Goal: Task Accomplishment & Management: Use online tool/utility

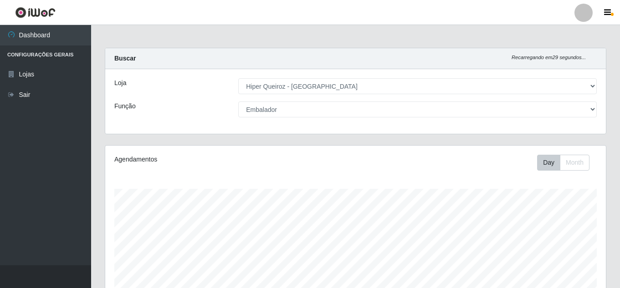
select select "513"
select select "1"
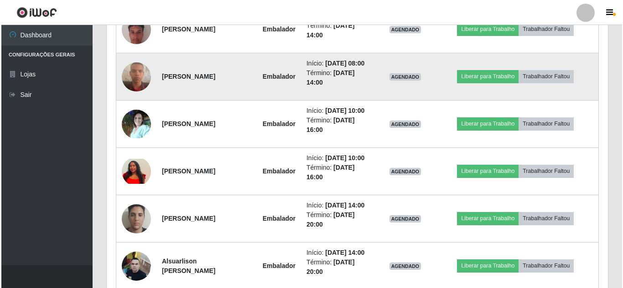
scroll to position [189, 501]
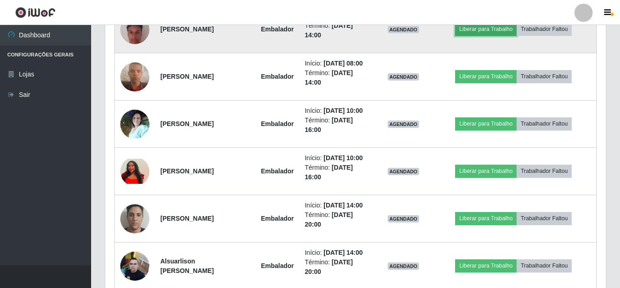
click at [496, 36] on button "Liberar para Trabalho" at bounding box center [486, 29] width 62 height 13
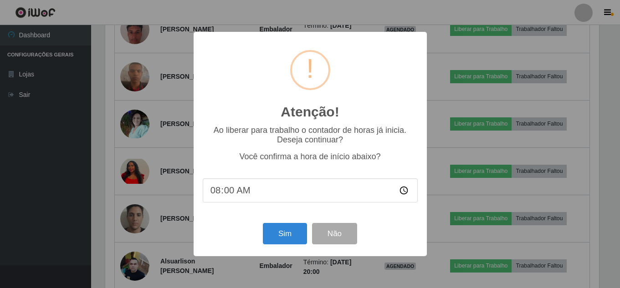
scroll to position [189, 496]
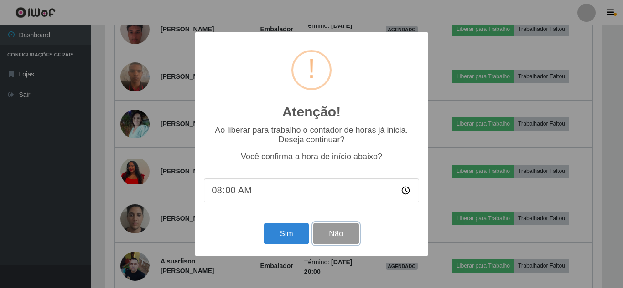
click at [330, 236] on button "Não" at bounding box center [335, 233] width 45 height 21
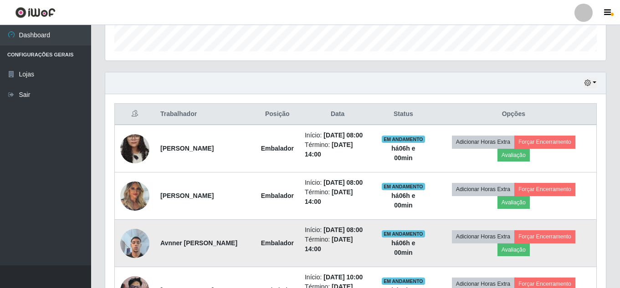
scroll to position [273, 0]
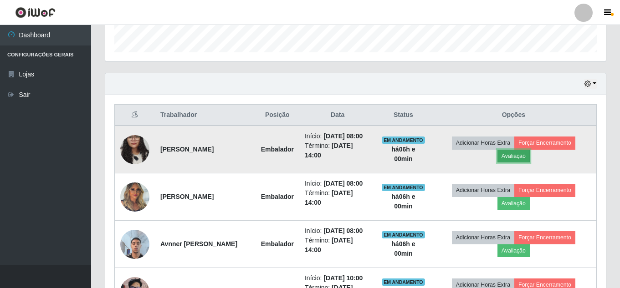
click at [528, 161] on button "Avaliação" at bounding box center [514, 156] width 32 height 13
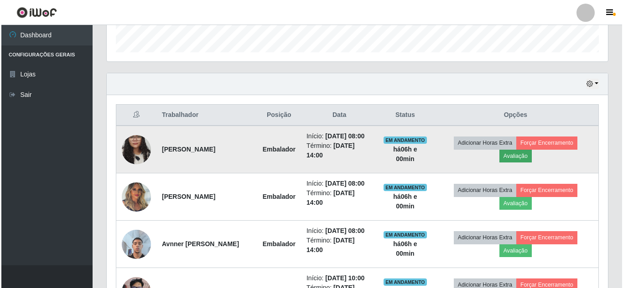
scroll to position [189, 496]
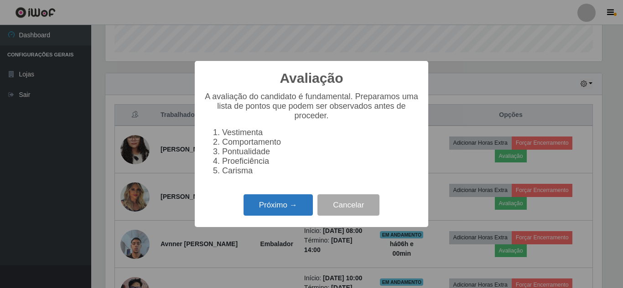
click at [266, 207] on button "Próximo →" at bounding box center [277, 205] width 69 height 21
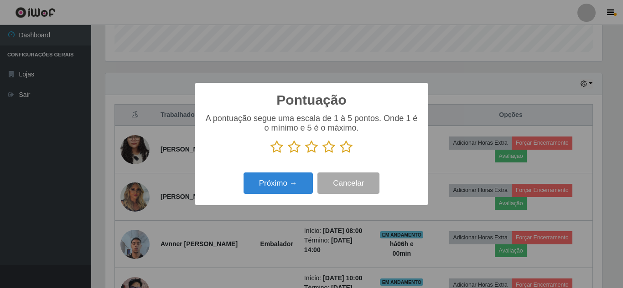
click at [344, 151] on icon at bounding box center [346, 147] width 13 height 14
click at [340, 154] on input "radio" at bounding box center [340, 154] width 0 height 0
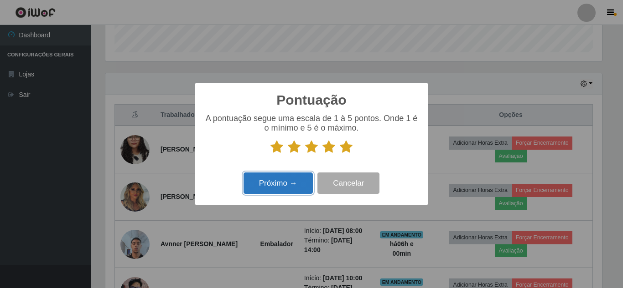
click at [289, 184] on button "Próximo →" at bounding box center [277, 183] width 69 height 21
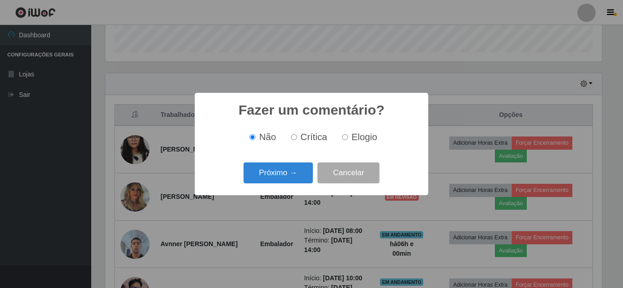
click at [344, 139] on input "Elogio" at bounding box center [345, 137] width 6 height 6
radio input "true"
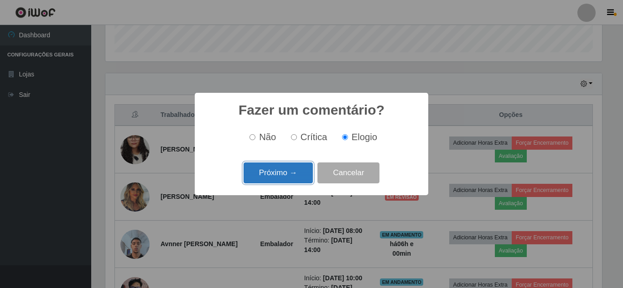
click at [288, 180] on button "Próximo →" at bounding box center [277, 173] width 69 height 21
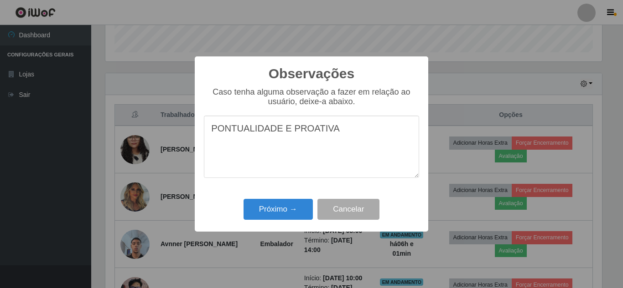
click at [276, 131] on textarea "PONTUALIDADE E PROATIVA" at bounding box center [311, 147] width 215 height 62
type textarea "PONTUAL E PROATIVA"
click at [271, 207] on button "Próximo →" at bounding box center [277, 209] width 69 height 21
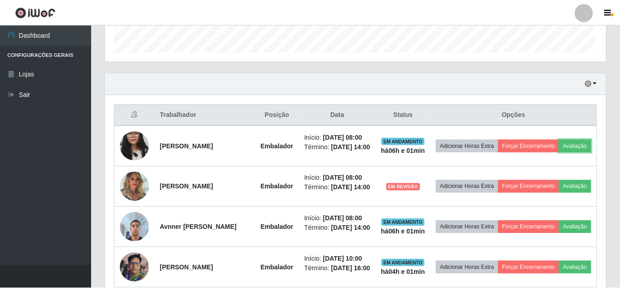
scroll to position [189, 501]
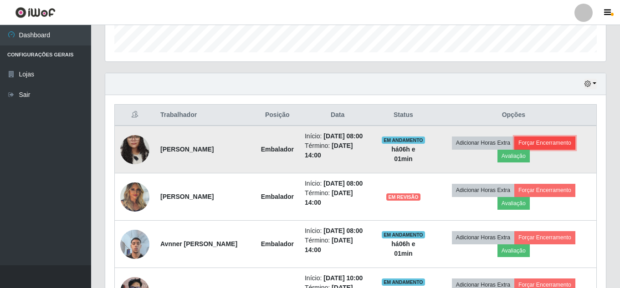
click at [556, 148] on button "Forçar Encerramento" at bounding box center [545, 143] width 61 height 13
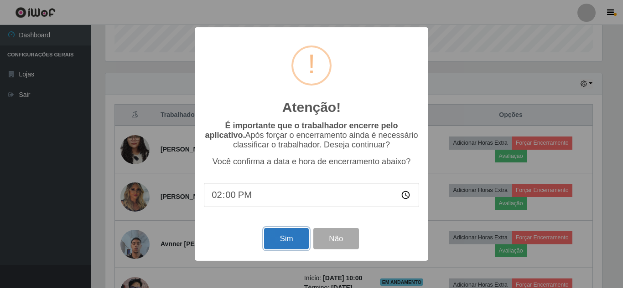
click at [286, 243] on button "Sim" at bounding box center [286, 238] width 44 height 21
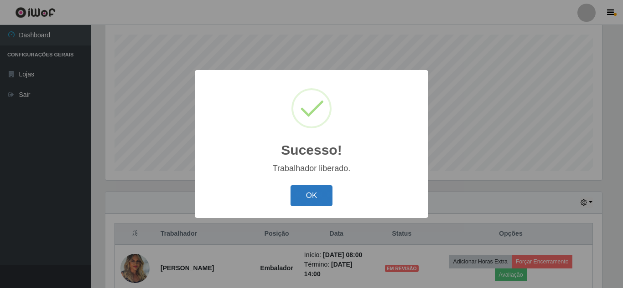
click at [321, 198] on button "OK" at bounding box center [311, 195] width 42 height 21
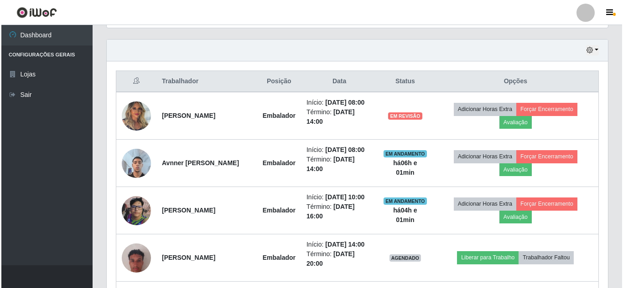
scroll to position [337, 0]
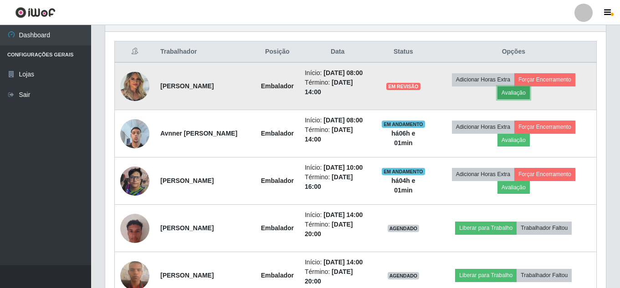
click at [523, 98] on button "Avaliação" at bounding box center [514, 93] width 32 height 13
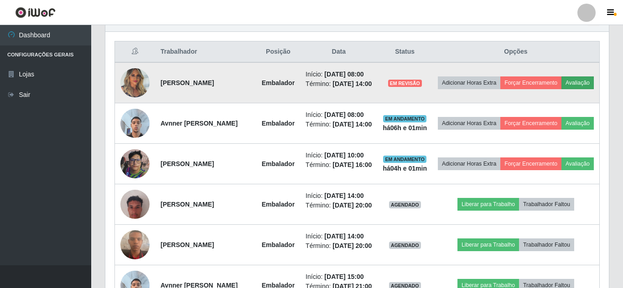
scroll to position [189, 496]
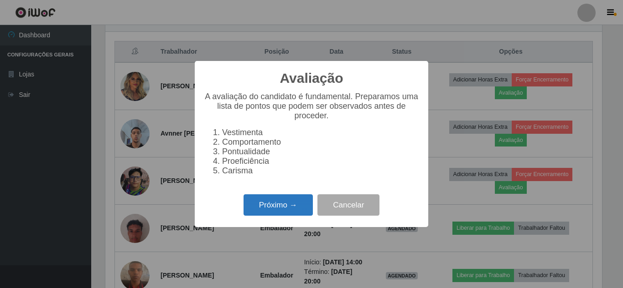
click at [282, 208] on button "Próximo →" at bounding box center [277, 205] width 69 height 21
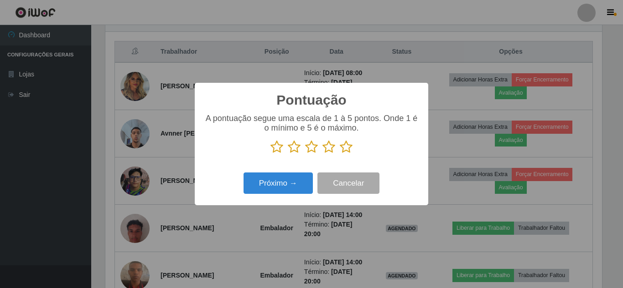
click at [348, 149] on icon at bounding box center [346, 147] width 13 height 14
click at [340, 154] on input "radio" at bounding box center [340, 154] width 0 height 0
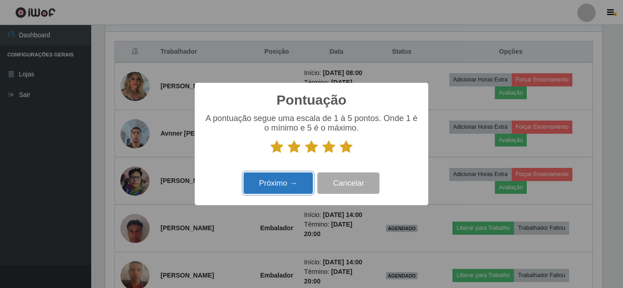
click at [299, 185] on button "Próximo →" at bounding box center [277, 183] width 69 height 21
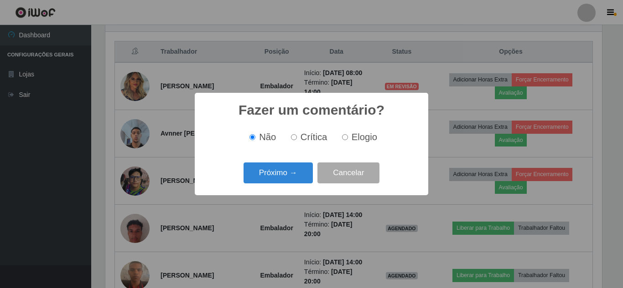
click at [345, 138] on input "Elogio" at bounding box center [345, 137] width 6 height 6
radio input "true"
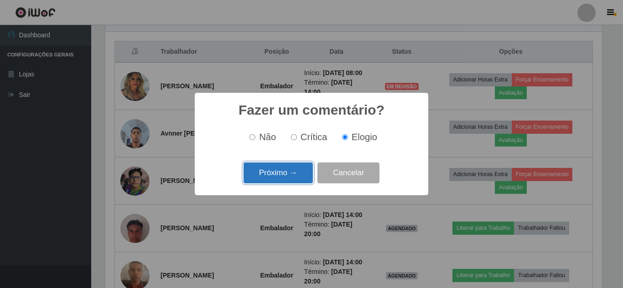
click at [289, 177] on button "Próximo →" at bounding box center [277, 173] width 69 height 21
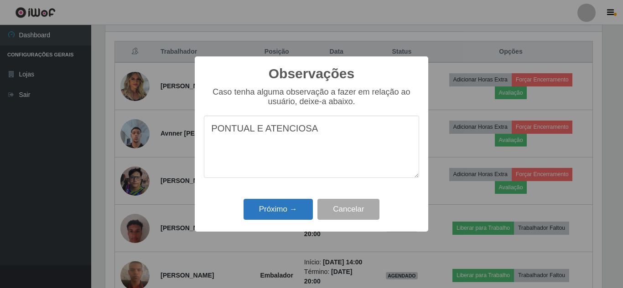
type textarea "PONTUAL E ATENCIOSA"
click at [273, 214] on button "Próximo →" at bounding box center [277, 209] width 69 height 21
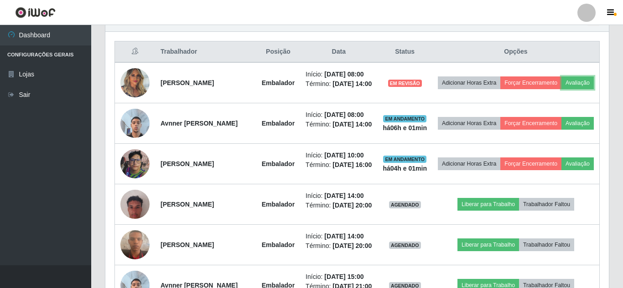
scroll to position [189, 501]
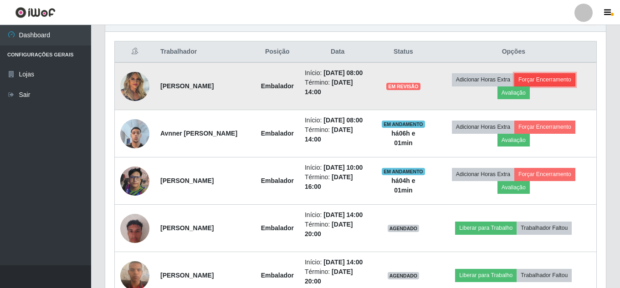
click at [549, 85] on button "Forçar Encerramento" at bounding box center [545, 79] width 61 height 13
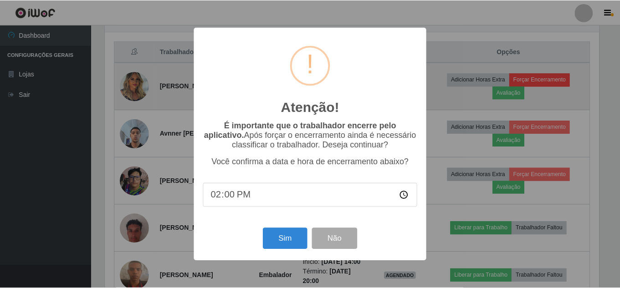
scroll to position [189, 496]
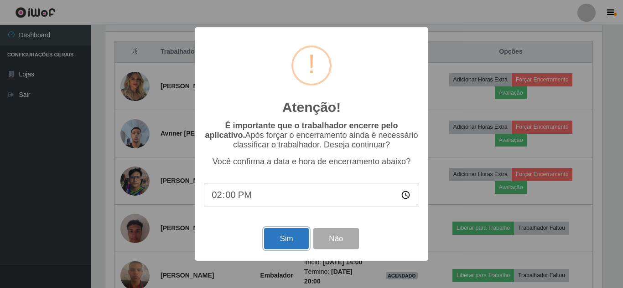
click at [295, 246] on button "Sim" at bounding box center [286, 238] width 44 height 21
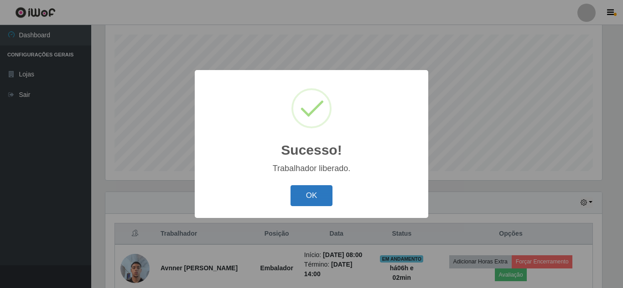
click at [310, 194] on button "OK" at bounding box center [311, 195] width 42 height 21
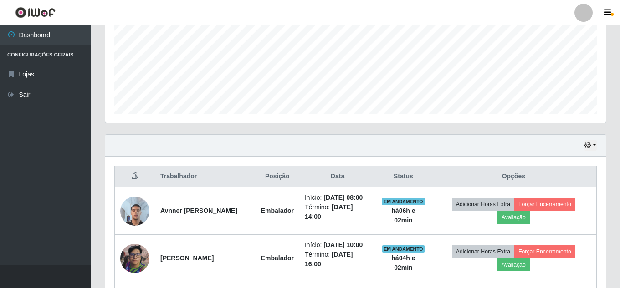
scroll to position [337, 0]
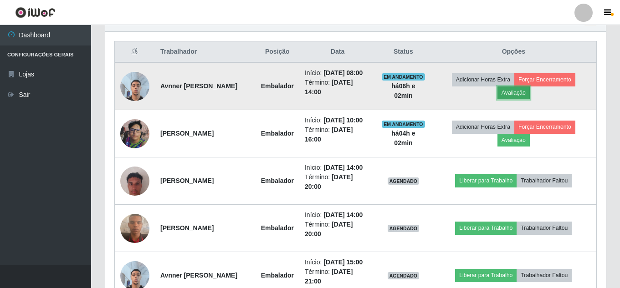
click at [521, 99] on button "Avaliação" at bounding box center [514, 93] width 32 height 13
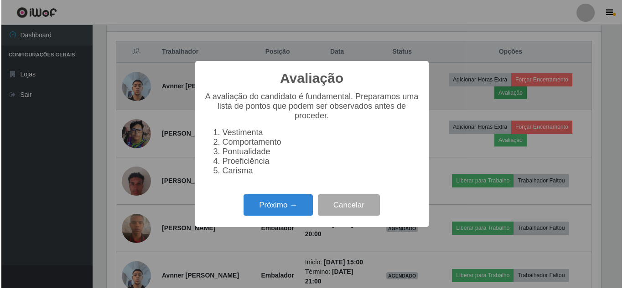
scroll to position [0, 0]
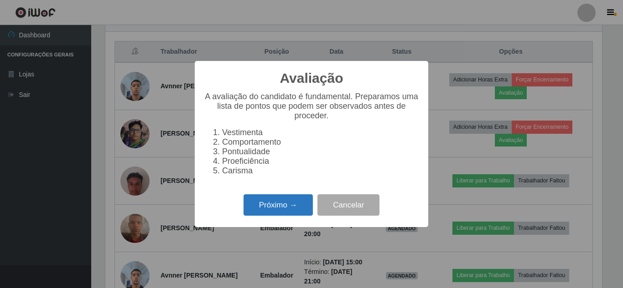
click at [262, 211] on button "Próximo →" at bounding box center [277, 205] width 69 height 21
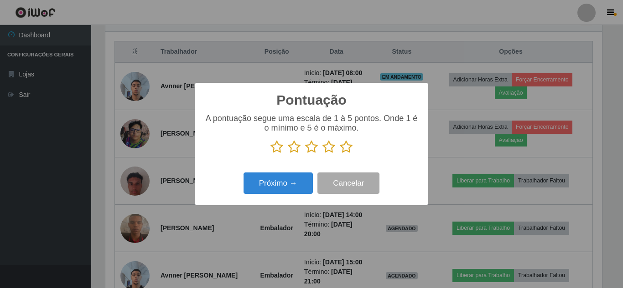
scroll to position [455566, 455259]
click at [348, 148] on icon at bounding box center [346, 147] width 13 height 14
click at [340, 154] on input "radio" at bounding box center [340, 154] width 0 height 0
click at [327, 152] on icon at bounding box center [328, 147] width 13 height 14
click at [322, 154] on input "radio" at bounding box center [322, 154] width 0 height 0
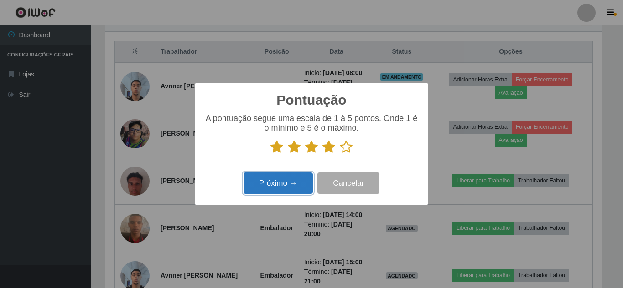
click at [277, 185] on button "Próximo →" at bounding box center [277, 183] width 69 height 21
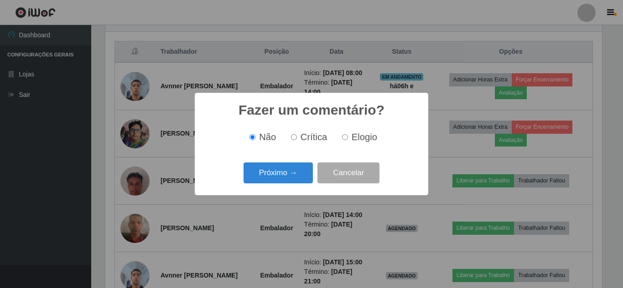
click at [345, 136] on input "Elogio" at bounding box center [345, 137] width 6 height 6
radio input "true"
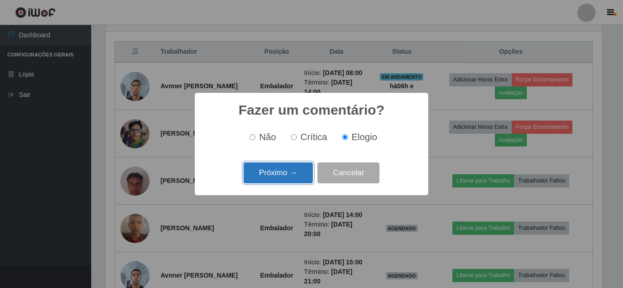
click at [286, 170] on button "Próximo →" at bounding box center [277, 173] width 69 height 21
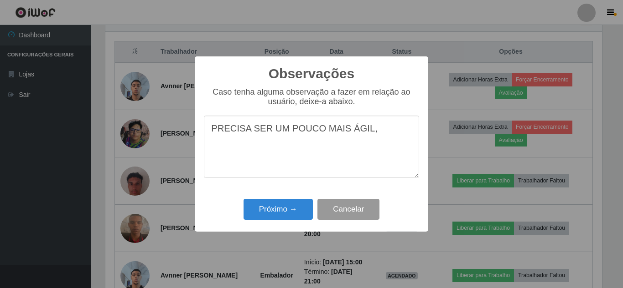
type textarea "PRECISA SER UM POUCO MAIS ÁGIL,"
click at [343, 209] on button "Cancelar" at bounding box center [348, 209] width 62 height 21
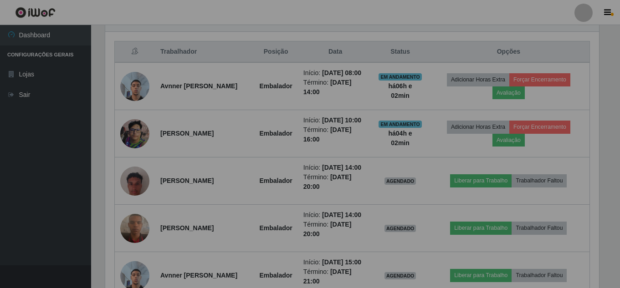
scroll to position [189, 501]
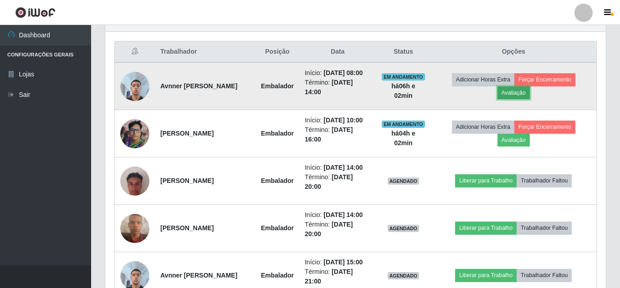
click at [524, 99] on button "Avaliação" at bounding box center [514, 93] width 32 height 13
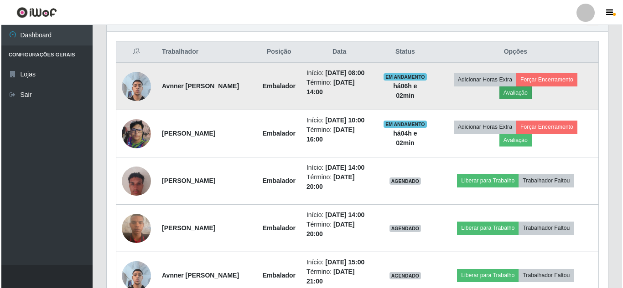
scroll to position [189, 496]
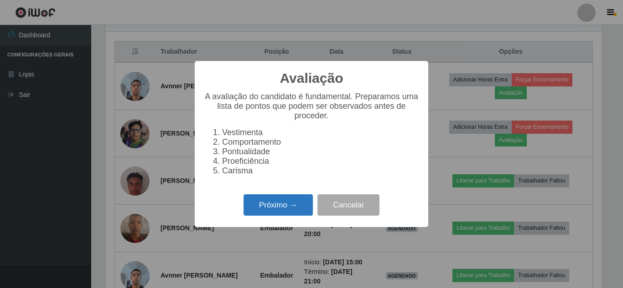
click at [274, 211] on button "Próximo →" at bounding box center [277, 205] width 69 height 21
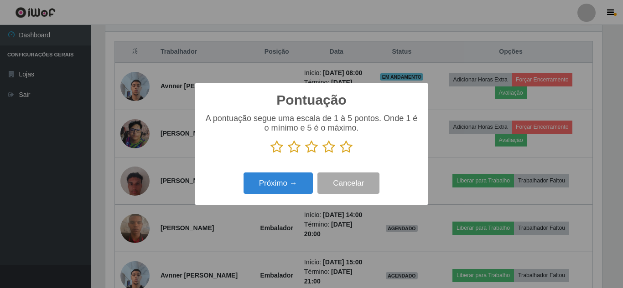
click at [332, 150] on icon at bounding box center [328, 147] width 13 height 14
click at [322, 154] on input "radio" at bounding box center [322, 154] width 0 height 0
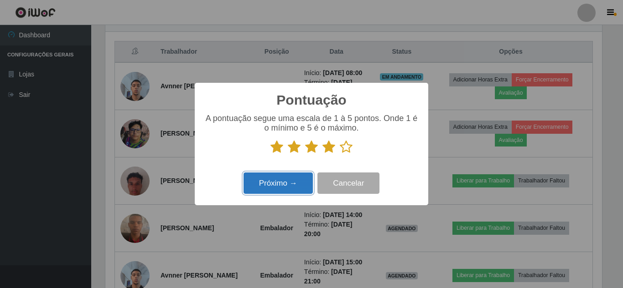
click at [287, 183] on button "Próximo →" at bounding box center [277, 183] width 69 height 21
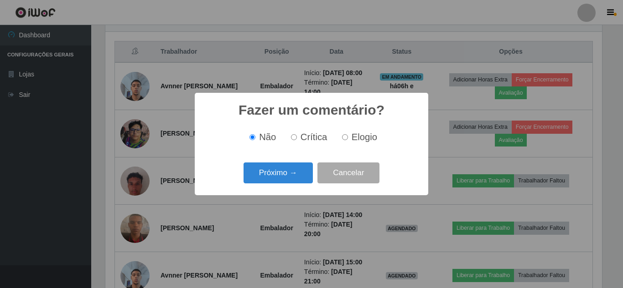
drag, startPoint x: 346, startPoint y: 134, endPoint x: 335, endPoint y: 146, distance: 16.8
click at [346, 135] on label "Elogio" at bounding box center [357, 137] width 39 height 10
click at [346, 135] on input "Elogio" at bounding box center [345, 137] width 6 height 6
radio input "true"
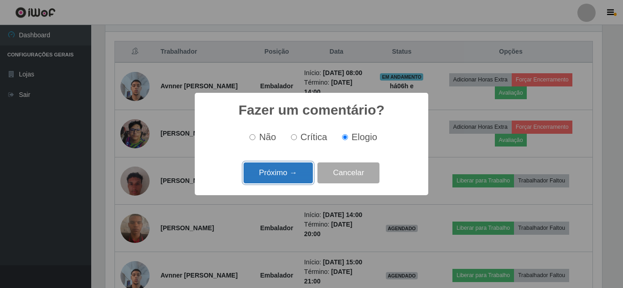
click at [276, 172] on button "Próximo →" at bounding box center [277, 173] width 69 height 21
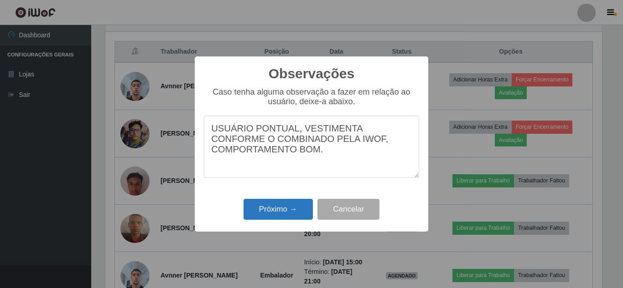
type textarea "USUÁRIO PONTUAL, VESTIMENTA CONFORME O COMBINADO PELA IWOF, COMPORTAMENTO BOM."
click at [282, 211] on button "Próximo →" at bounding box center [277, 209] width 69 height 21
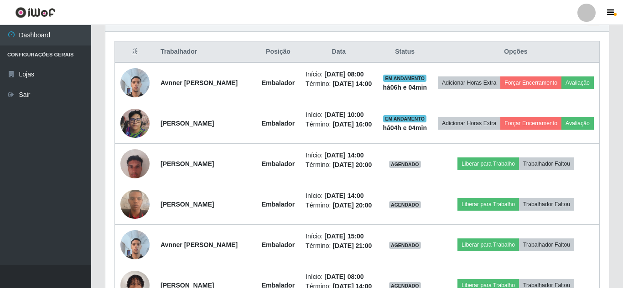
scroll to position [189, 501]
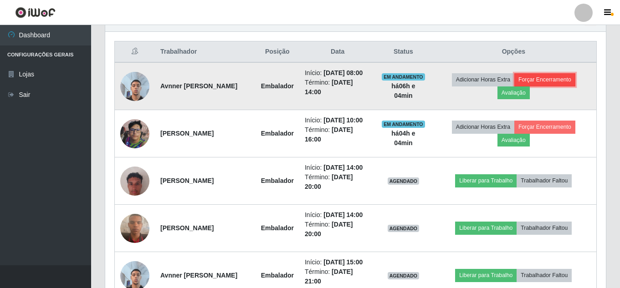
click at [552, 82] on button "Forçar Encerramento" at bounding box center [545, 79] width 61 height 13
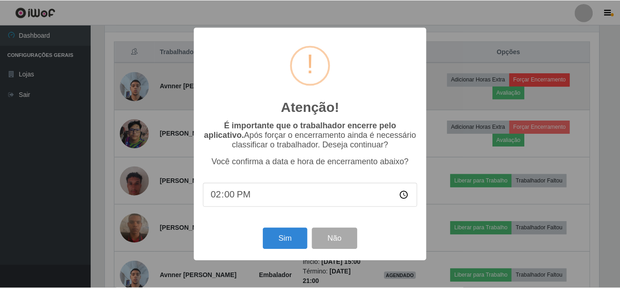
scroll to position [189, 496]
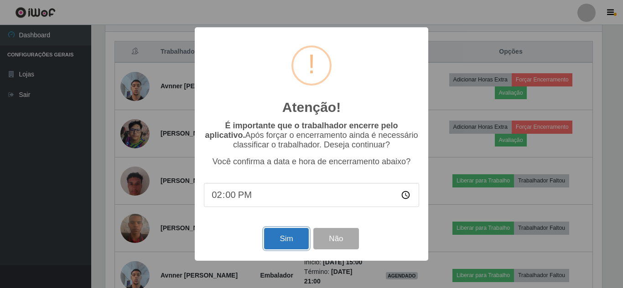
click at [297, 238] on button "Sim" at bounding box center [286, 238] width 44 height 21
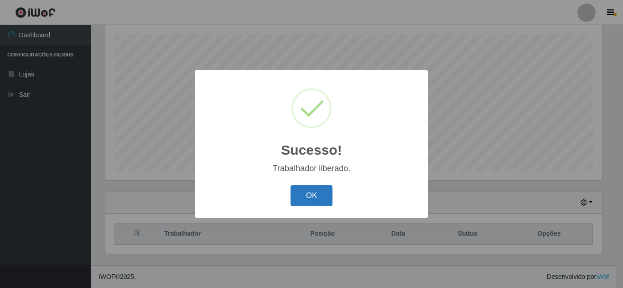
click at [304, 192] on button "OK" at bounding box center [311, 195] width 42 height 21
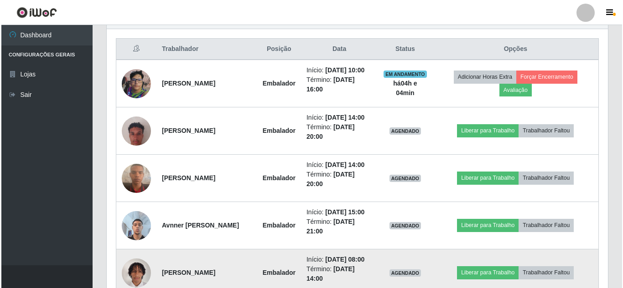
scroll to position [428, 0]
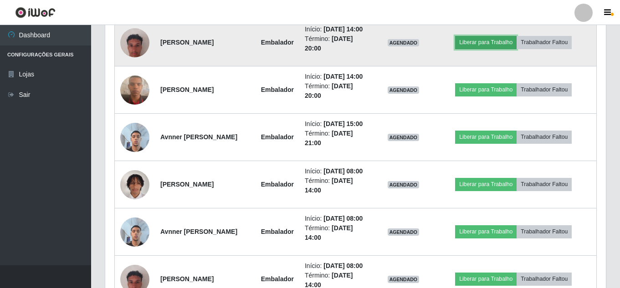
click at [492, 49] on button "Liberar para Trabalho" at bounding box center [486, 42] width 62 height 13
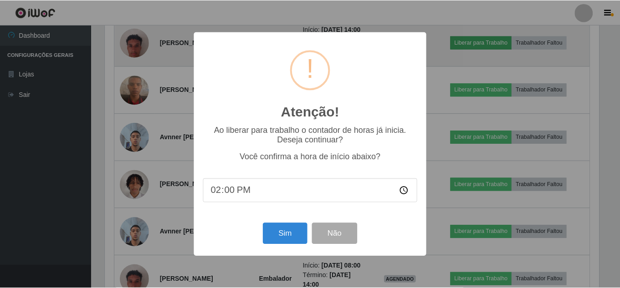
scroll to position [189, 496]
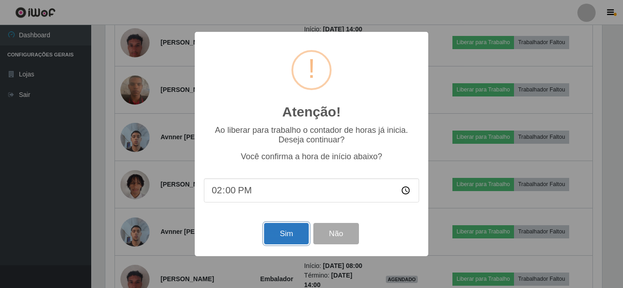
click at [276, 237] on button "Sim" at bounding box center [286, 233] width 44 height 21
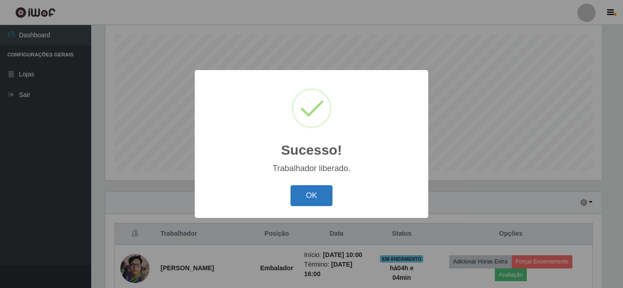
click at [313, 198] on button "OK" at bounding box center [311, 195] width 42 height 21
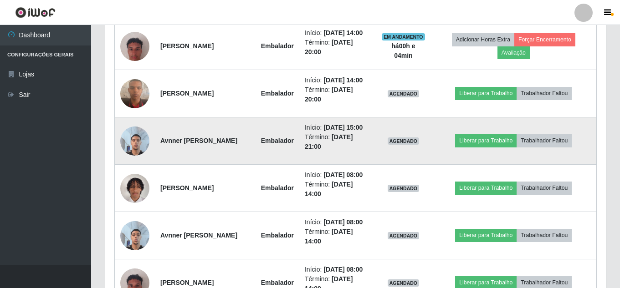
scroll to position [428, 0]
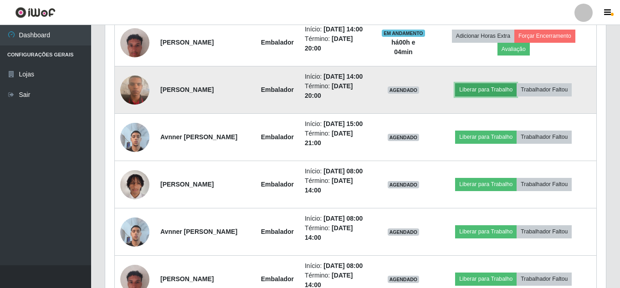
click at [481, 96] on button "Liberar para Trabalho" at bounding box center [486, 89] width 62 height 13
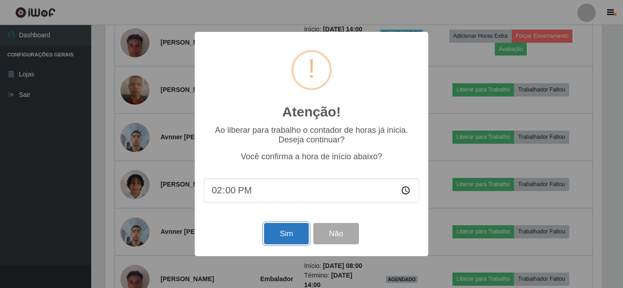
click at [277, 241] on button "Sim" at bounding box center [286, 233] width 44 height 21
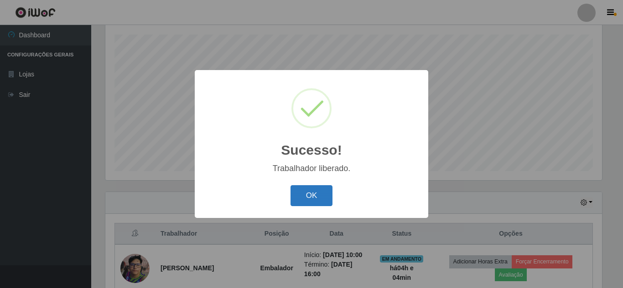
click at [306, 197] on button "OK" at bounding box center [311, 195] width 42 height 21
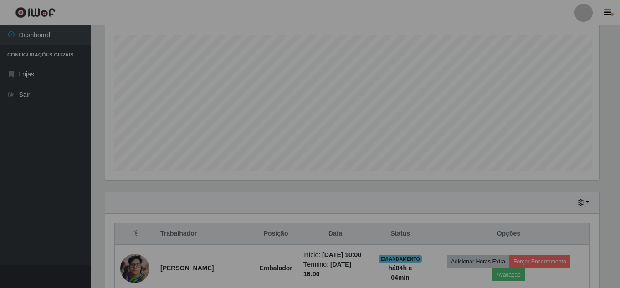
scroll to position [455566, 455254]
